Goal: Task Accomplishment & Management: Use online tool/utility

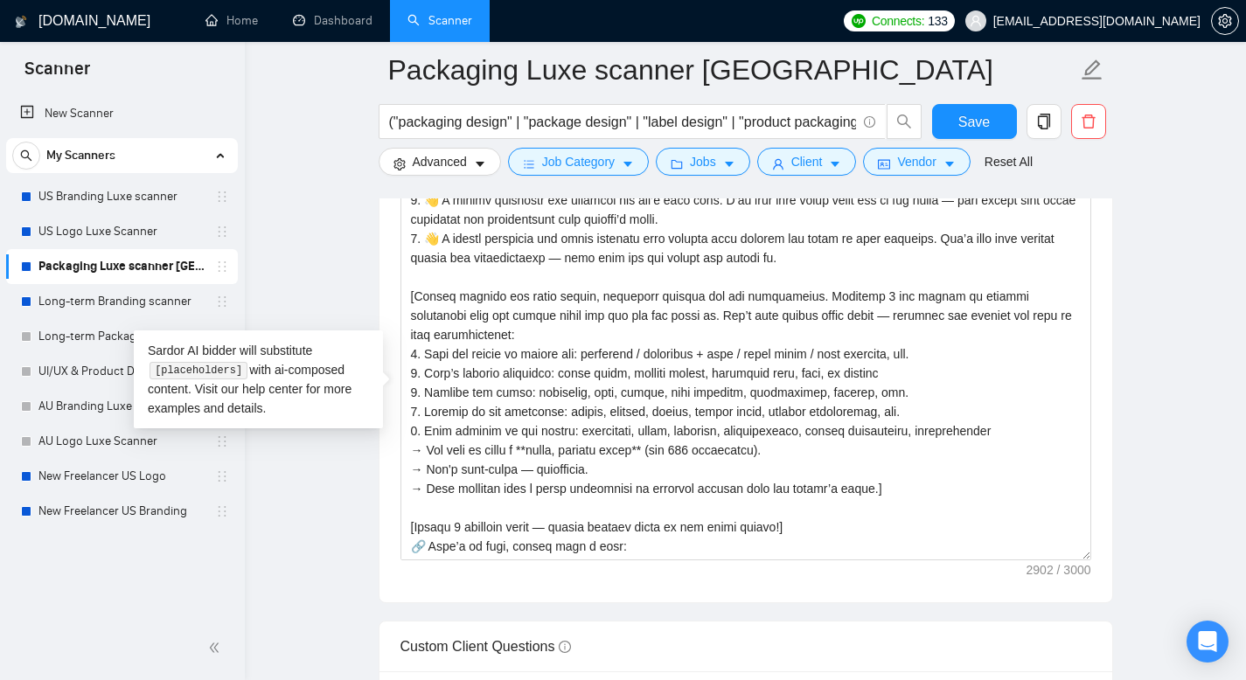
scroll to position [427, 0]
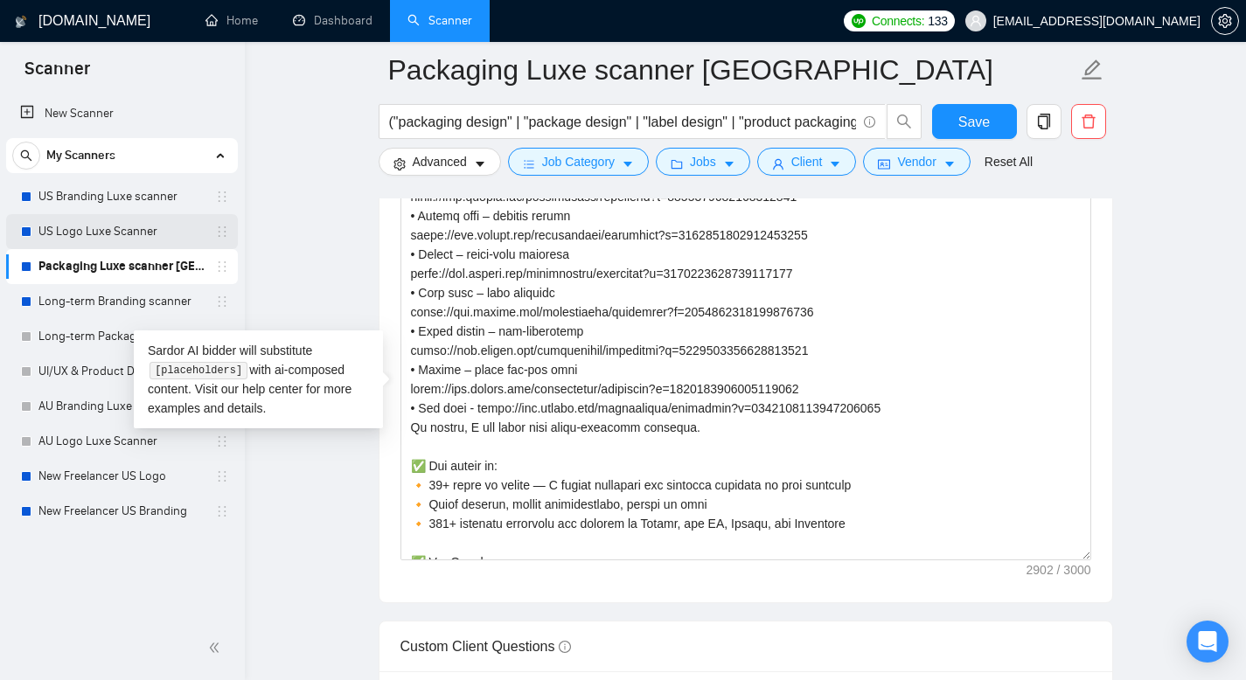
click at [139, 226] on link "US Logo Luxe Scanner" at bounding box center [121, 231] width 166 height 35
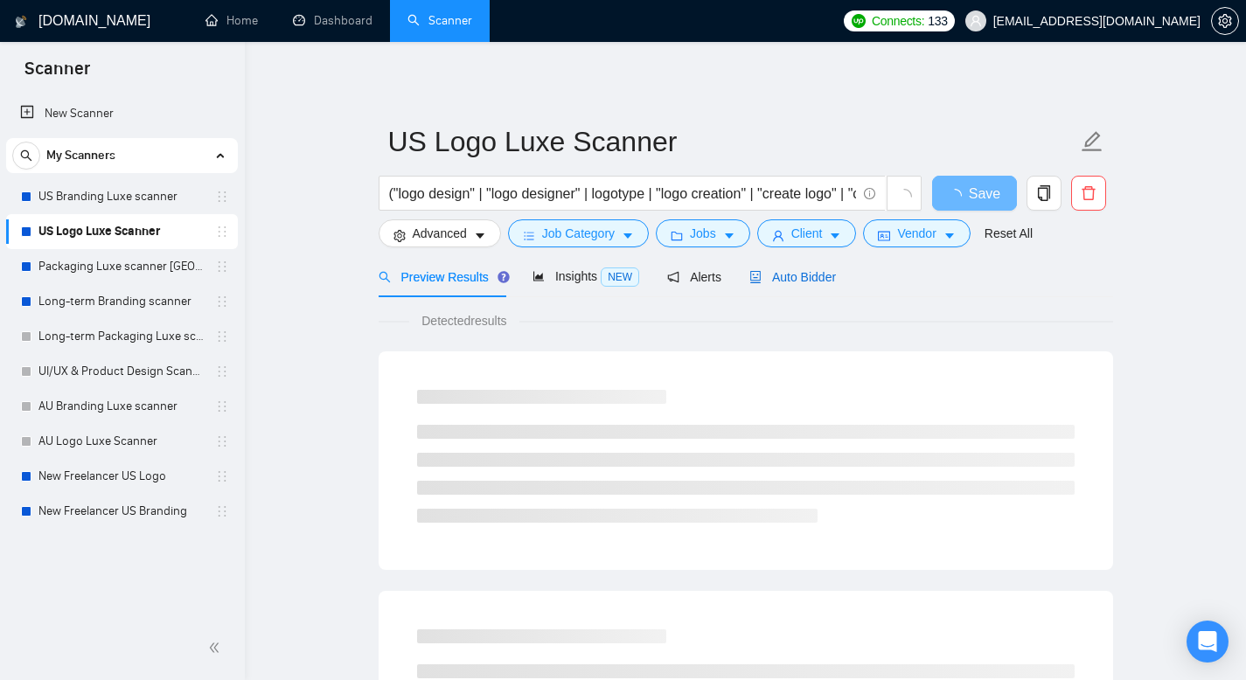
click at [815, 279] on span "Auto Bidder" at bounding box center [792, 277] width 87 height 14
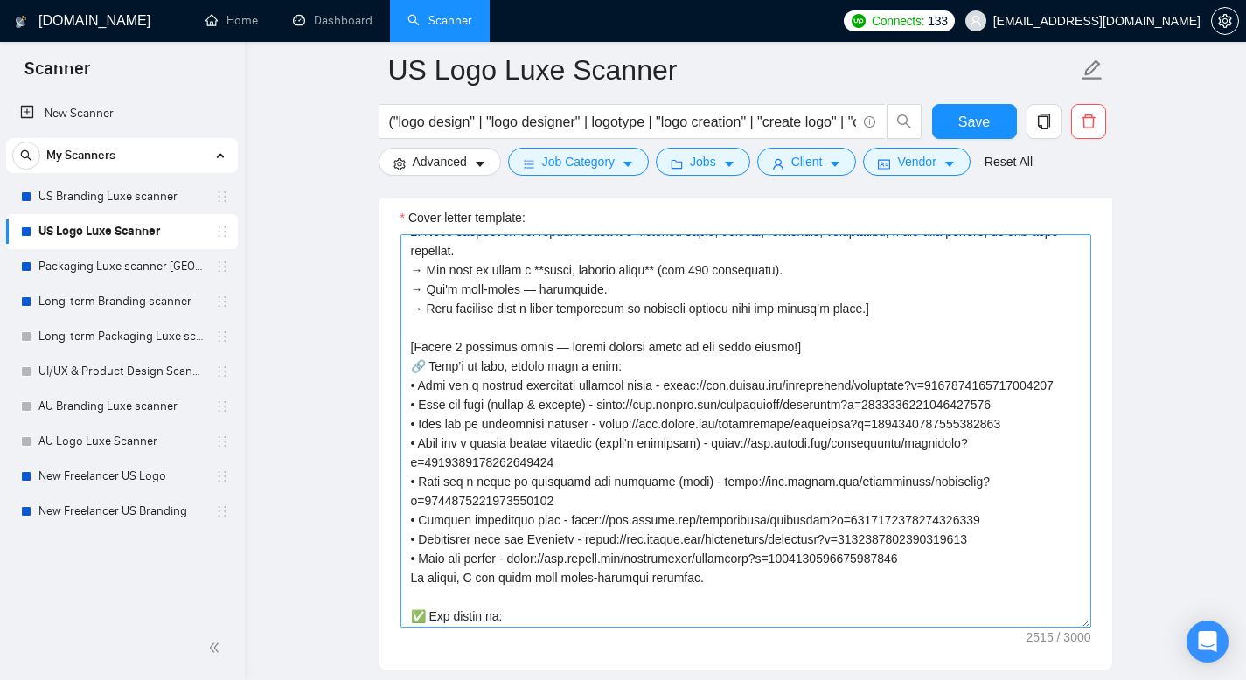
scroll to position [172, 0]
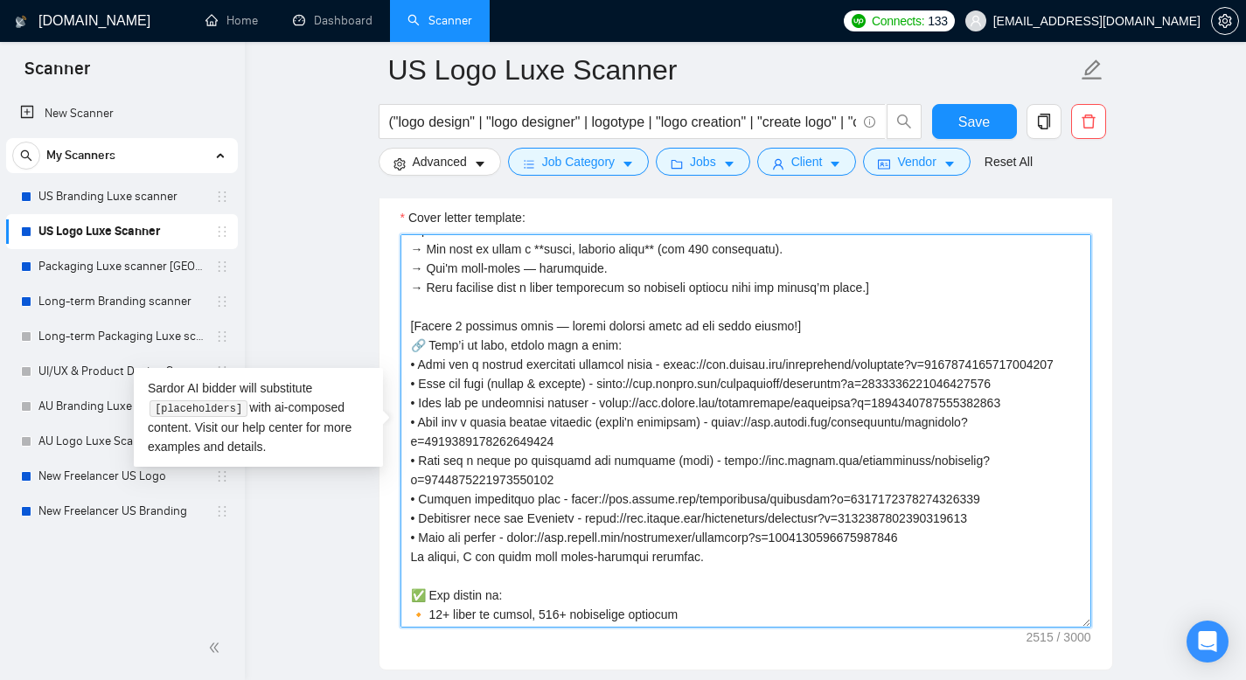
drag, startPoint x: 411, startPoint y: 343, endPoint x: 712, endPoint y: 600, distance: 395.6
click at [712, 600] on textarea "Cover letter template:" at bounding box center [745, 430] width 691 height 393
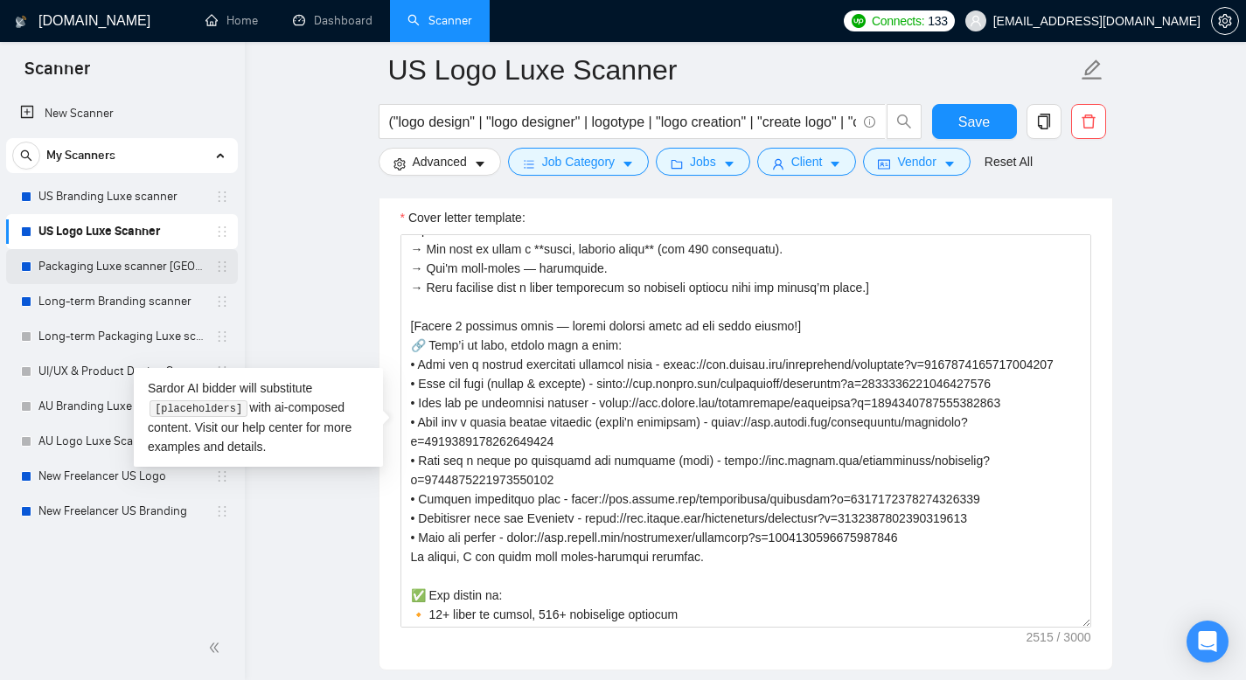
click at [144, 274] on link "Packaging Luxe scanner [GEOGRAPHIC_DATA]" at bounding box center [121, 266] width 166 height 35
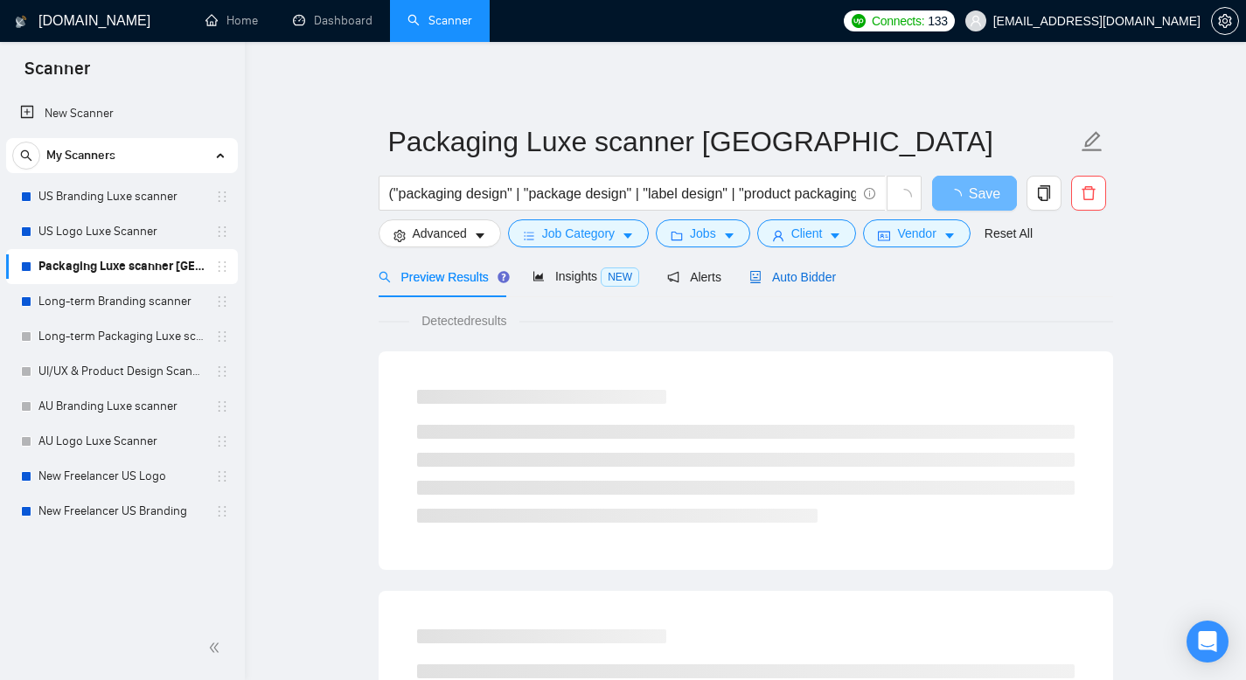
click at [786, 276] on span "Auto Bidder" at bounding box center [792, 277] width 87 height 14
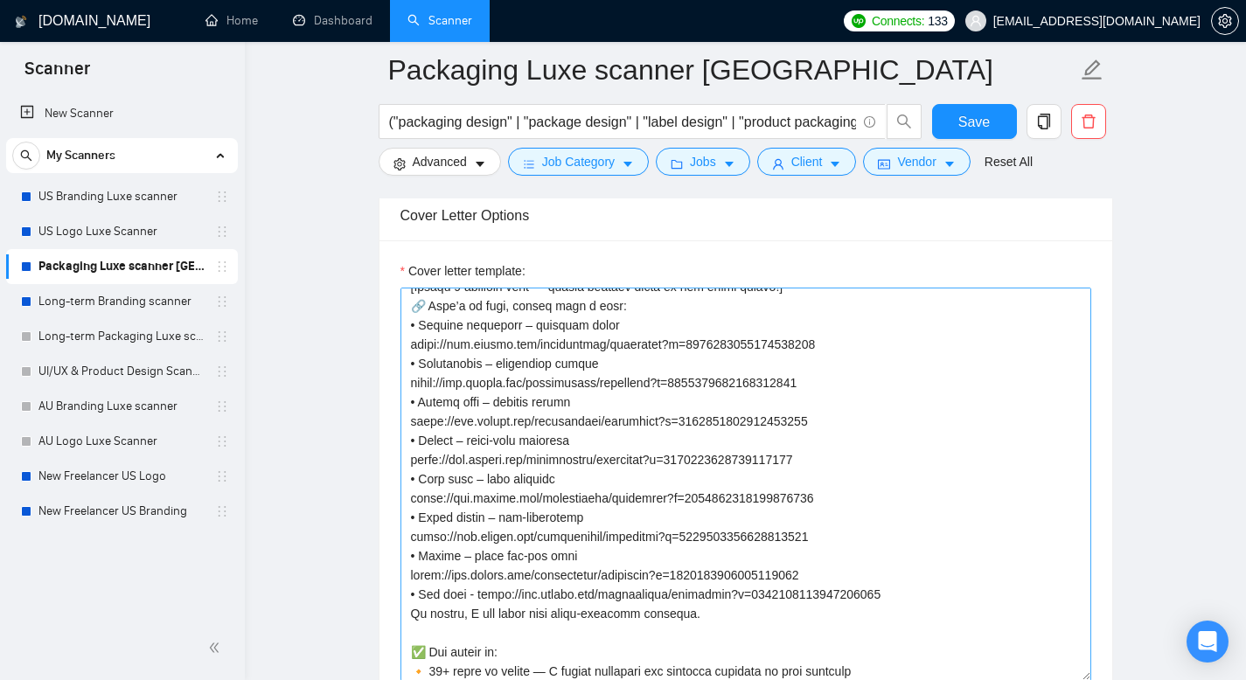
scroll to position [362, 0]
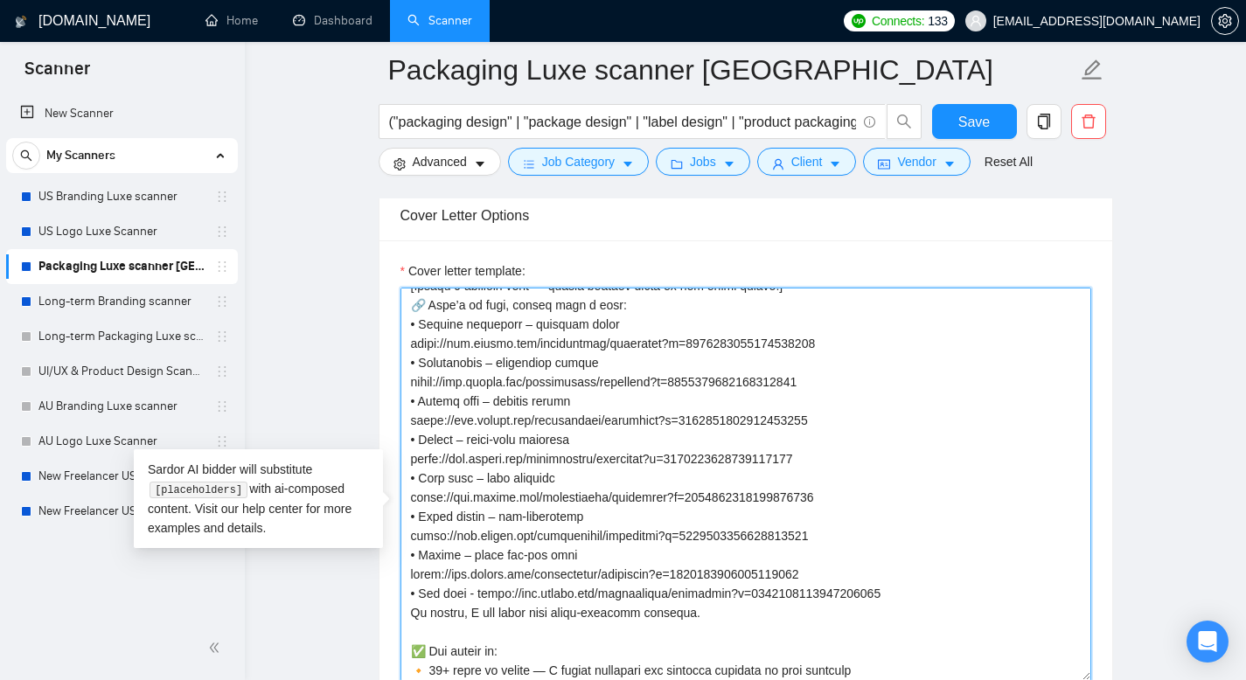
drag, startPoint x: 411, startPoint y: 352, endPoint x: 699, endPoint y: 655, distance: 418.0
click at [699, 655] on textarea "Cover letter template:" at bounding box center [745, 484] width 691 height 393
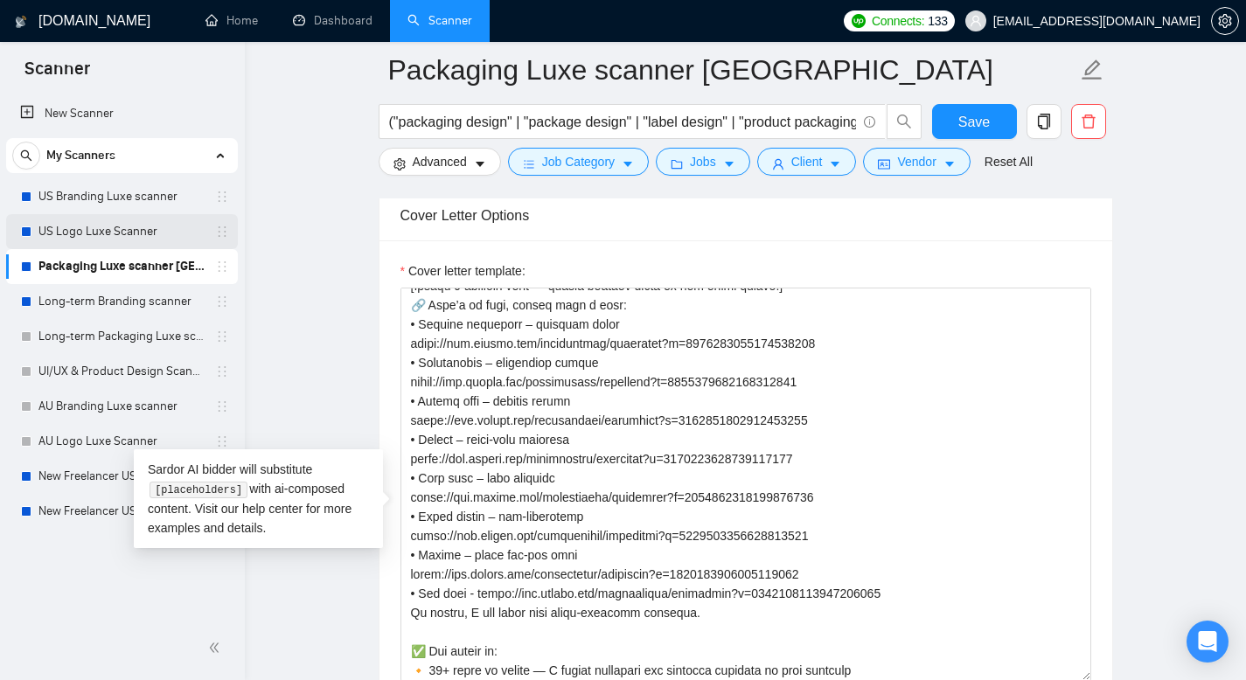
click at [121, 227] on link "US Logo Luxe Scanner" at bounding box center [121, 231] width 166 height 35
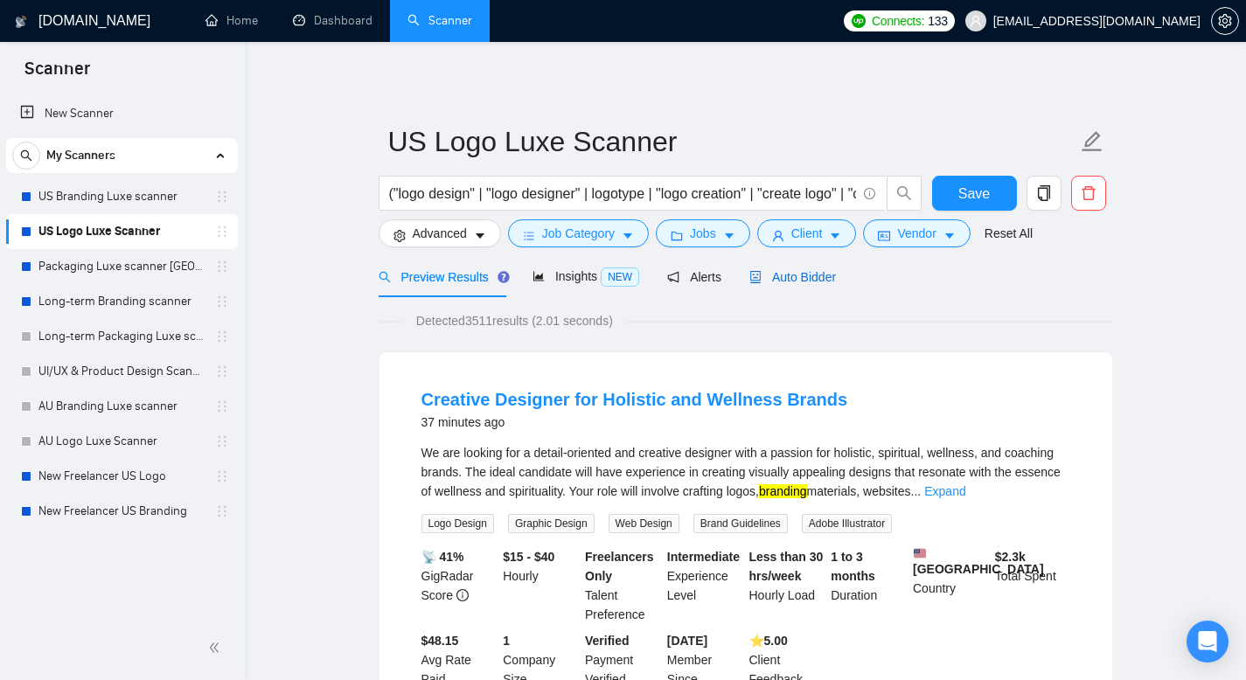
click at [800, 276] on span "Auto Bidder" at bounding box center [792, 277] width 87 height 14
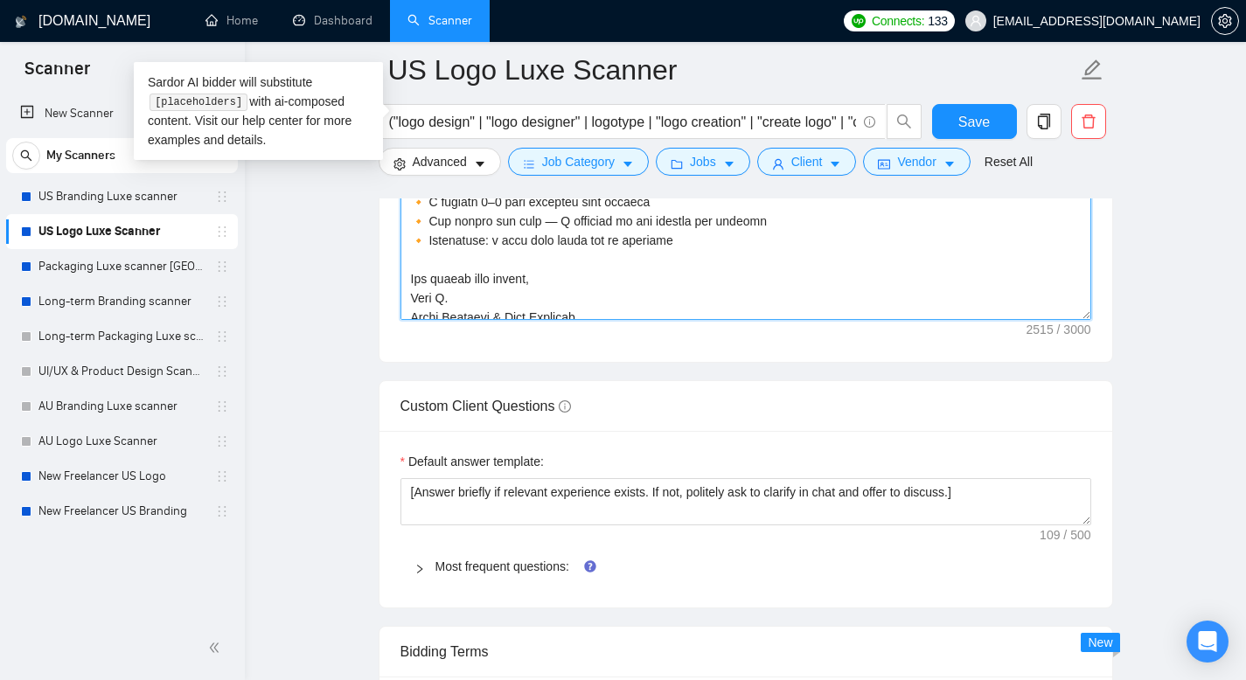
scroll to position [442, 0]
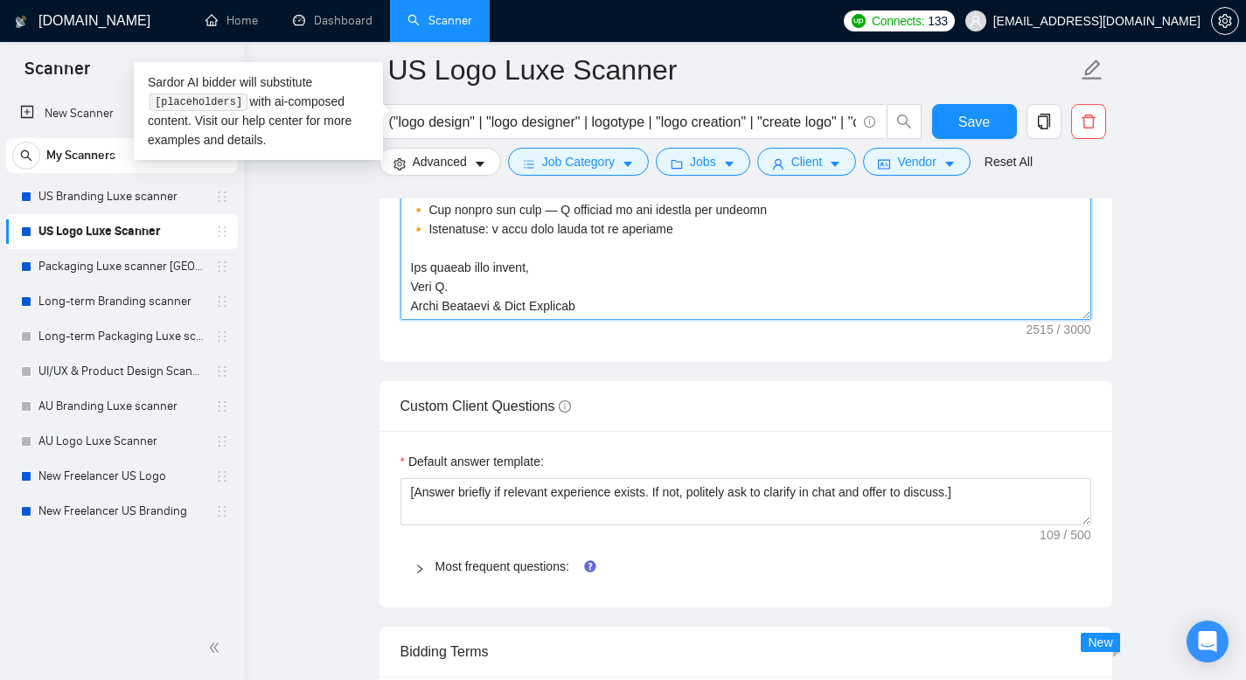
drag, startPoint x: 409, startPoint y: 247, endPoint x: 626, endPoint y: 314, distance: 226.8
click at [626, 314] on textarea "Cover letter template:" at bounding box center [745, 123] width 691 height 393
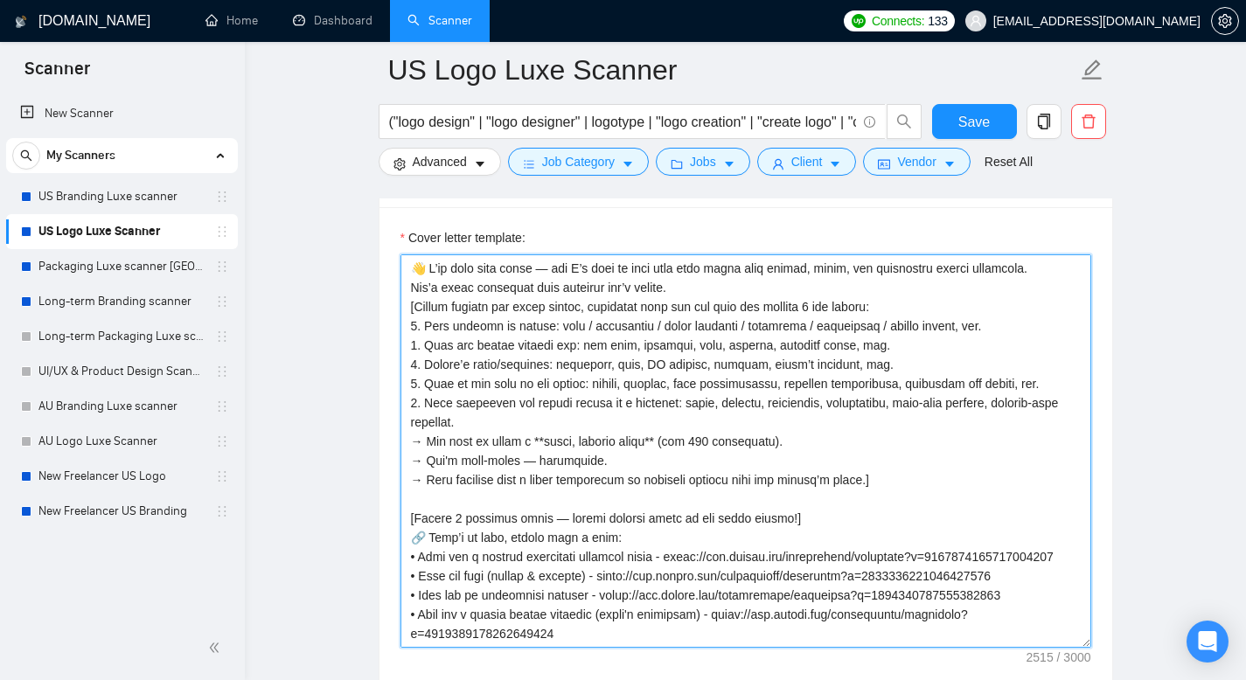
scroll to position [1809, 0]
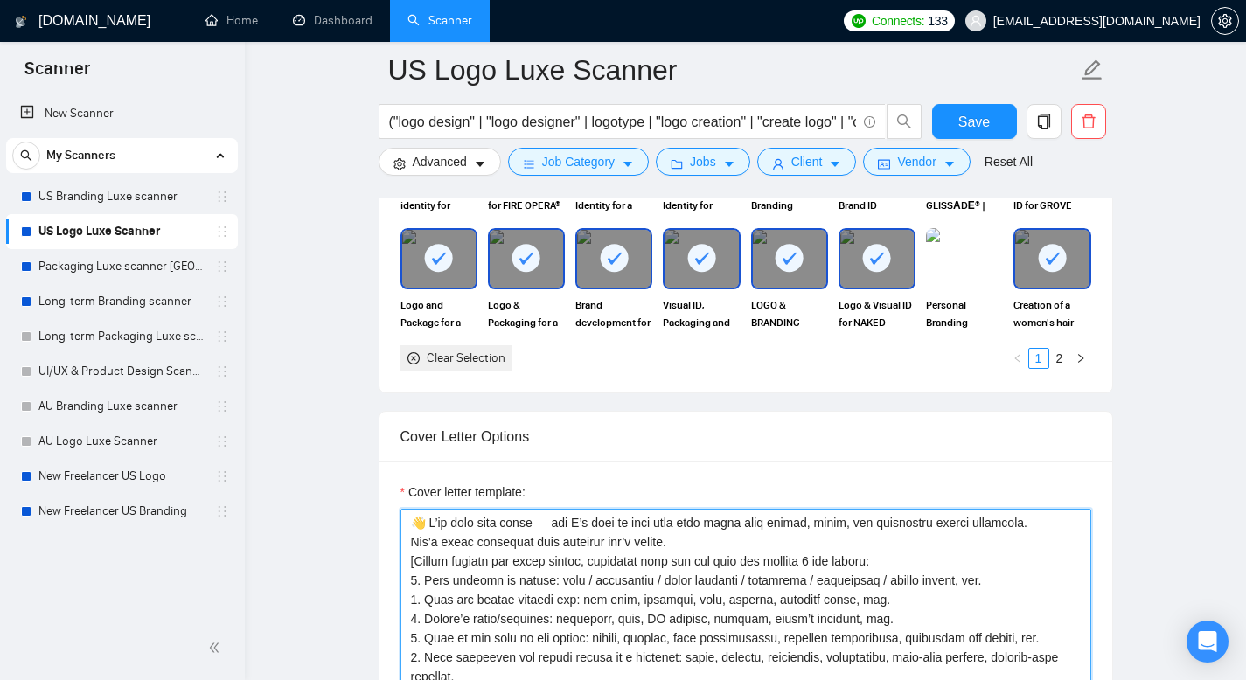
drag, startPoint x: 686, startPoint y: 539, endPoint x: 388, endPoint y: 509, distance: 299.7
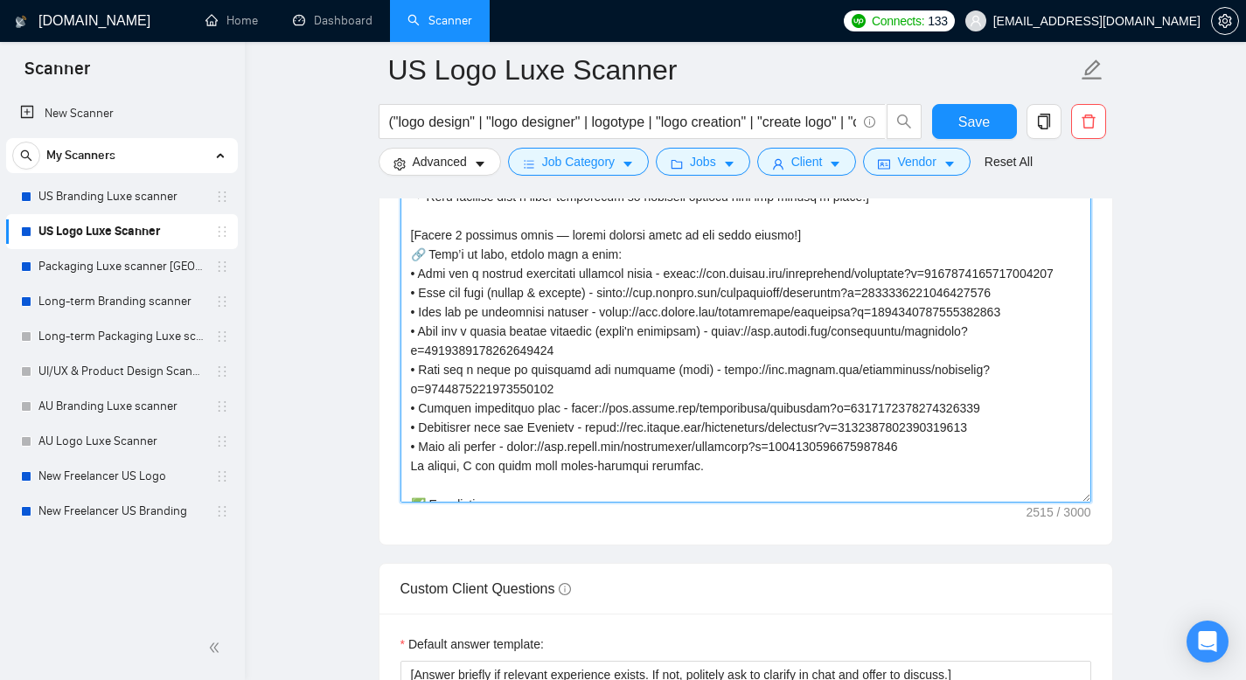
scroll to position [139, 0]
drag, startPoint x: 956, startPoint y: 465, endPoint x: 395, endPoint y: 269, distance: 593.6
click at [395, 269] on div "Cover letter template:" at bounding box center [745, 303] width 733 height 483
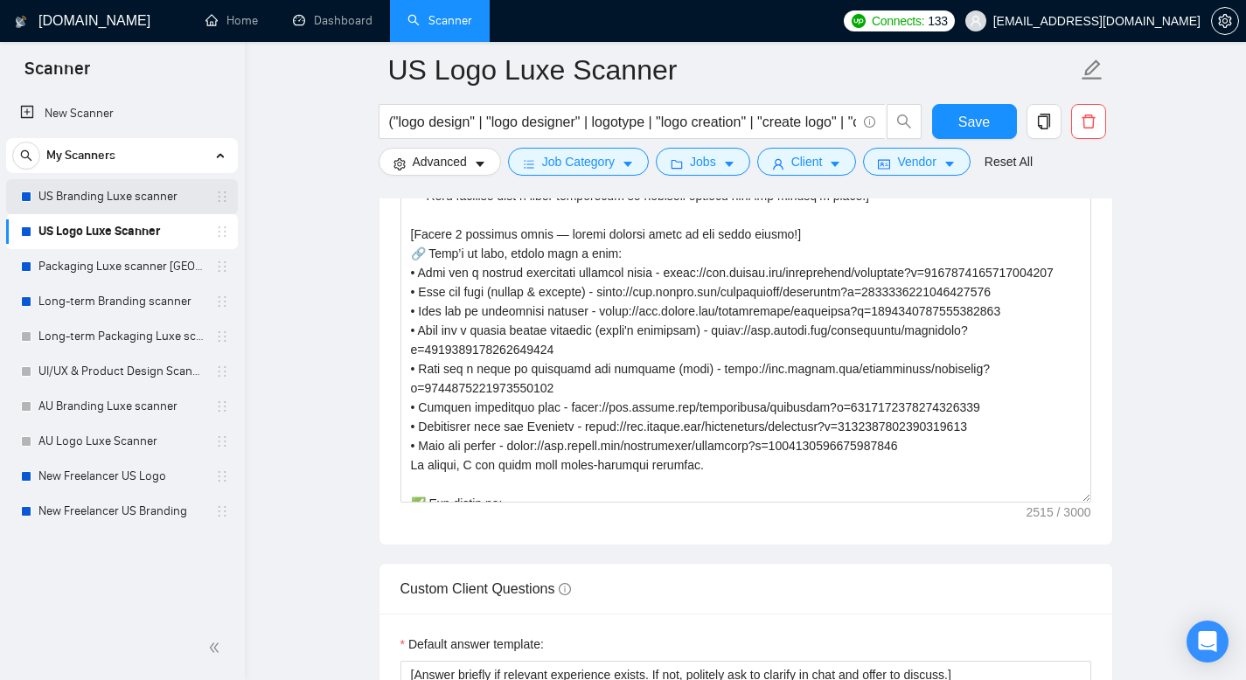
click at [122, 193] on link "US Branding Luxe scanner" at bounding box center [121, 196] width 166 height 35
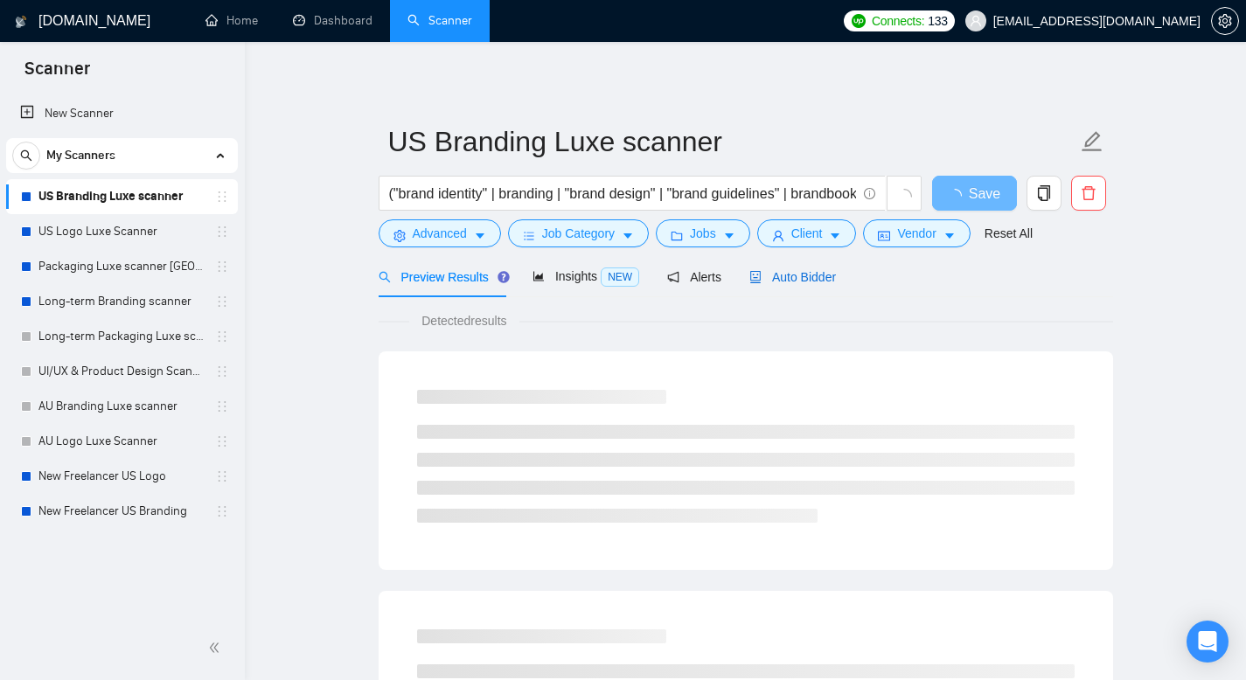
drag, startPoint x: 829, startPoint y: 275, endPoint x: 831, endPoint y: 284, distance: 8.9
click at [828, 275] on span "Auto Bidder" at bounding box center [792, 277] width 87 height 14
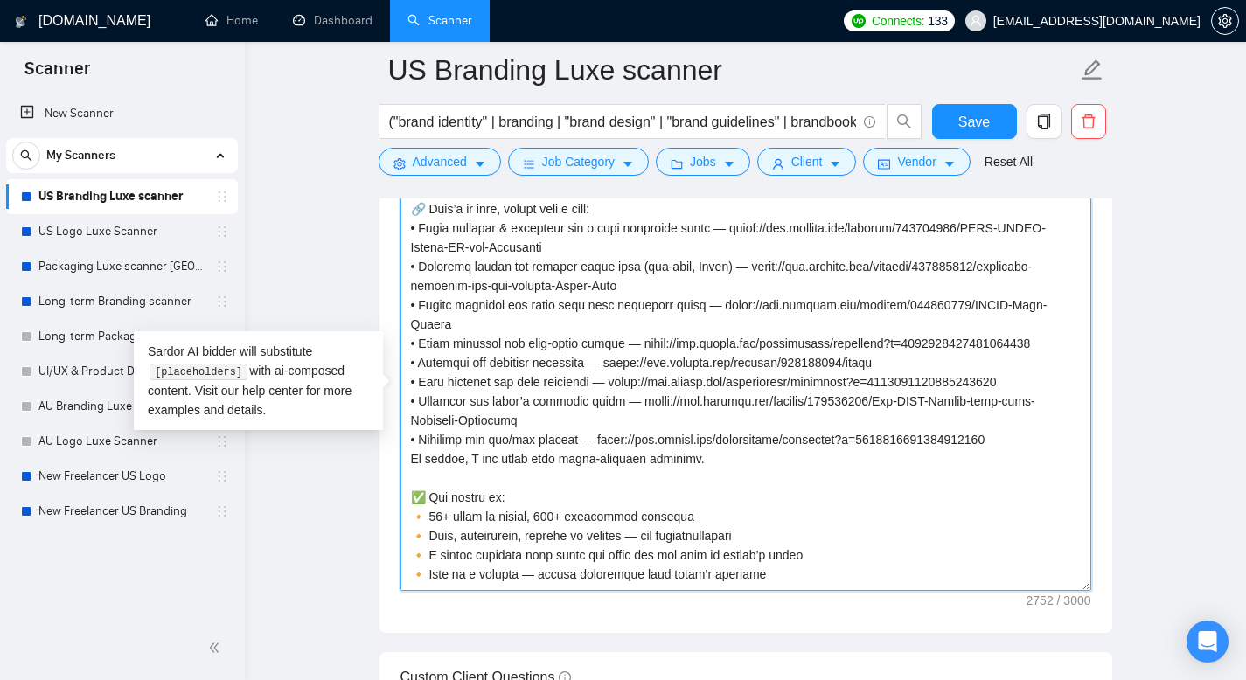
scroll to position [336, 0]
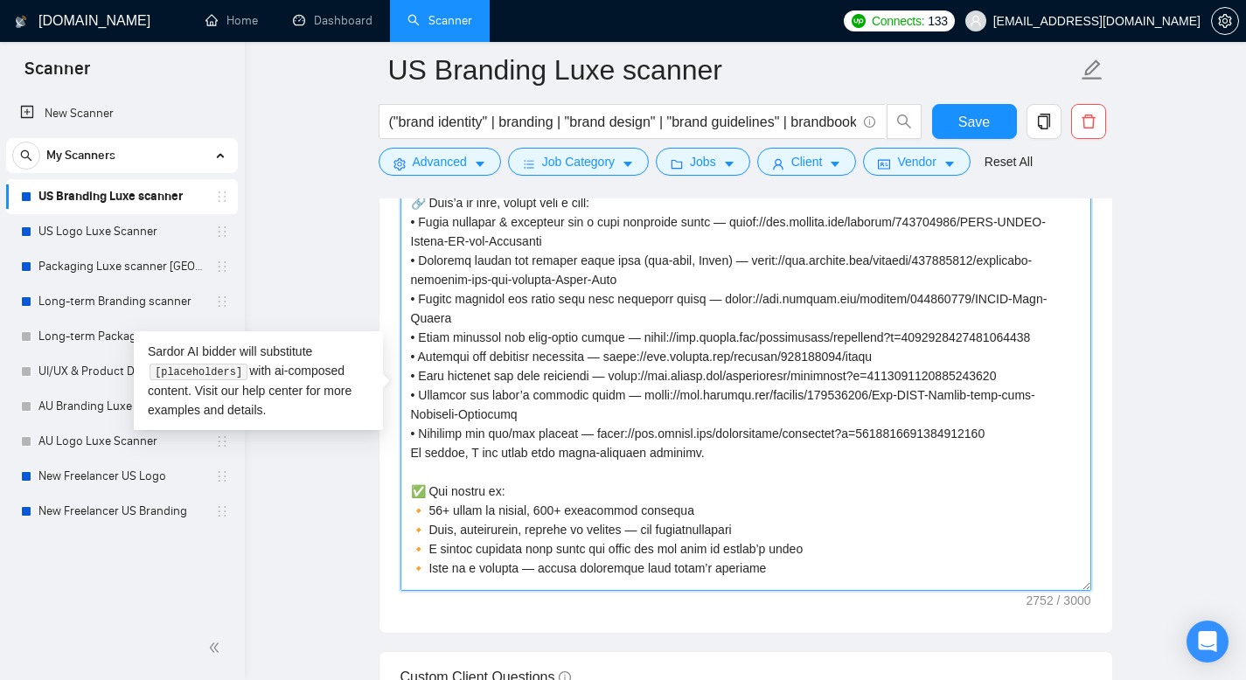
drag, startPoint x: 407, startPoint y: 361, endPoint x: 1032, endPoint y: 477, distance: 635.0
click at [1032, 477] on textarea "Cover letter template:" at bounding box center [745, 394] width 691 height 393
